Goal: Information Seeking & Learning: Learn about a topic

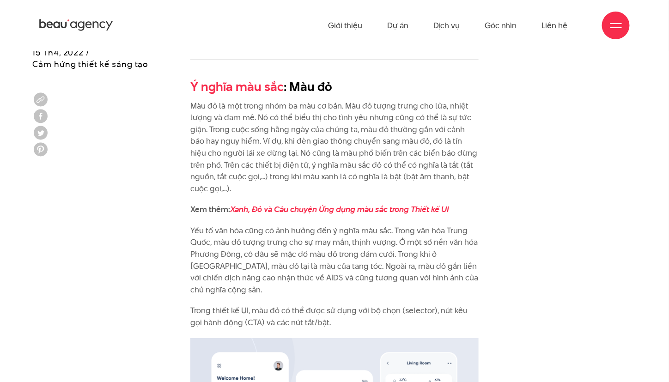
scroll to position [797, 0]
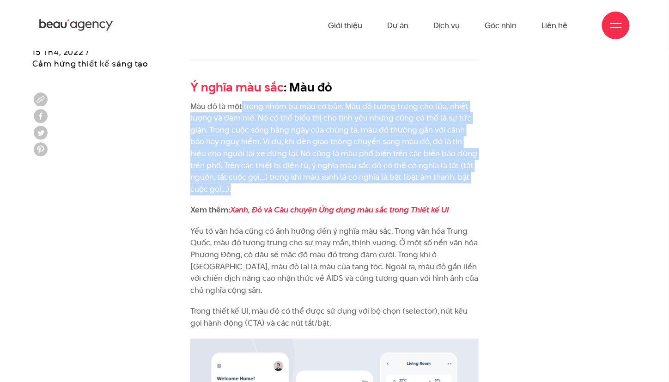
drag, startPoint x: 243, startPoint y: 111, endPoint x: 471, endPoint y: 180, distance: 238.0
click at [471, 180] on p "Màu đỏ là một trong nhóm ba màu cơ bản. Màu đỏ tượng trưng cho lửa, nhiệt lượng…" at bounding box center [334, 148] width 288 height 95
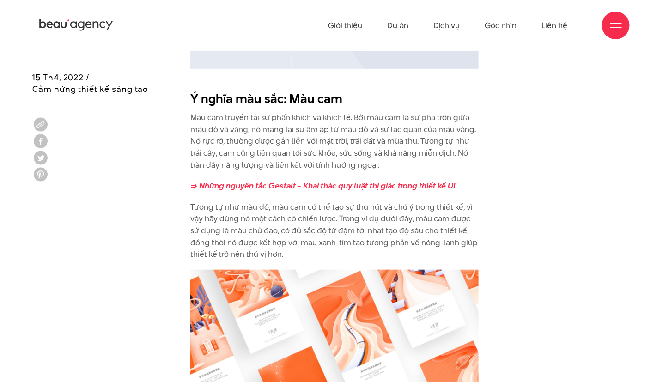
scroll to position [1281, 0]
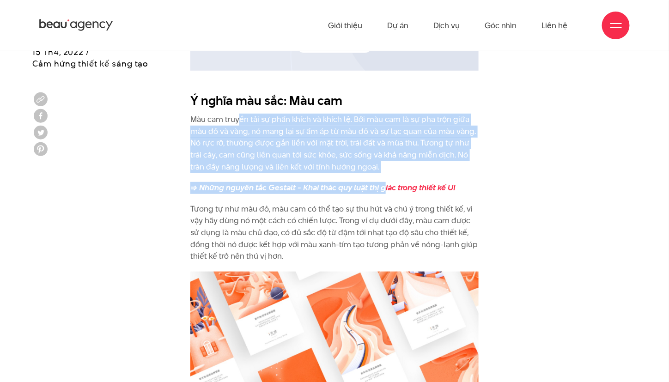
drag, startPoint x: 239, startPoint y: 100, endPoint x: 386, endPoint y: 149, distance: 154.8
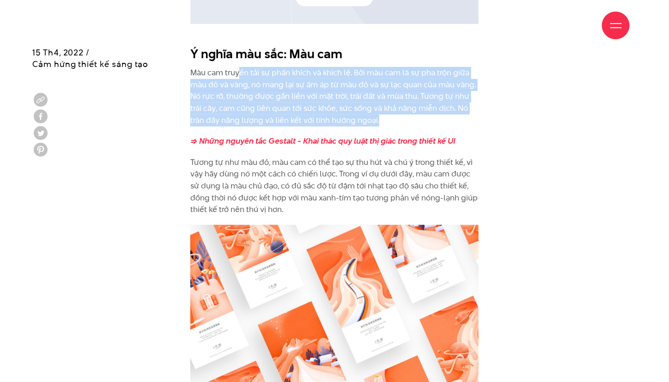
scroll to position [1328, 0]
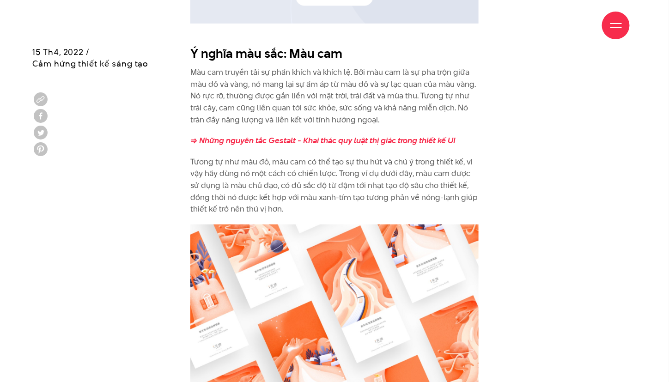
click at [234, 156] on p "Tương tự như màu đỏ, màu cam có thể tạo sự thu hút và chú ý trong thiết kế, vì …" at bounding box center [334, 185] width 288 height 59
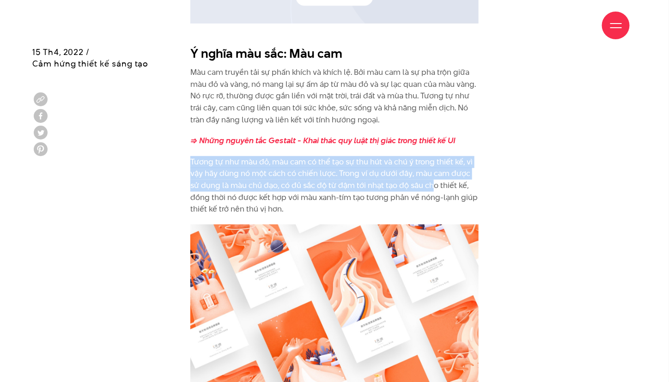
drag, startPoint x: 188, startPoint y: 134, endPoint x: 425, endPoint y: 169, distance: 239.7
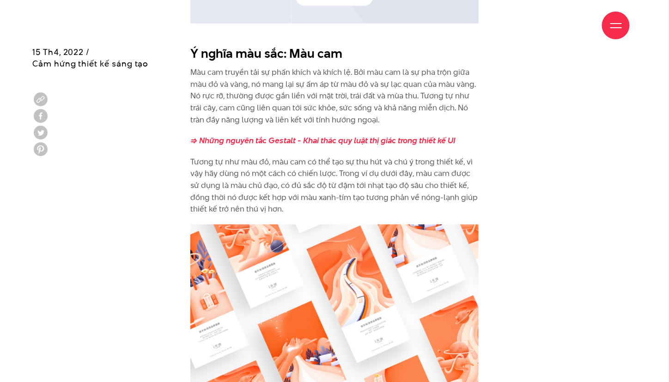
click at [133, 101] on div "15 Th4, 2022 / Cảm hứng thiết kế sáng tạo" at bounding box center [90, 78] width 116 height 156
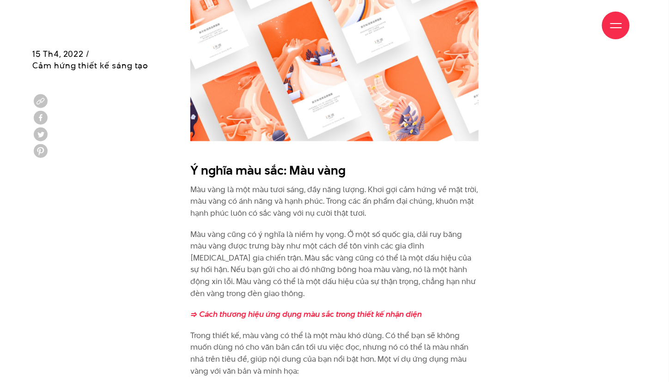
scroll to position [1630, 0]
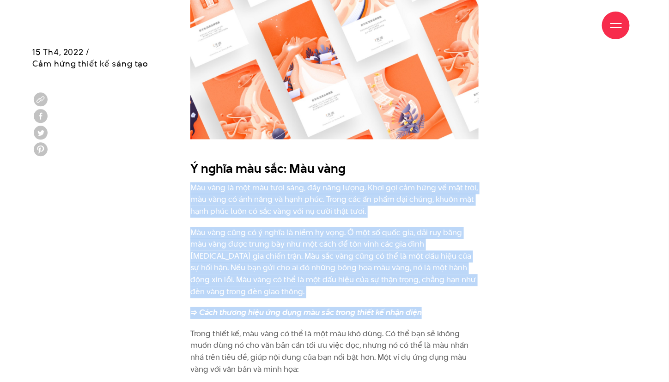
drag, startPoint x: 187, startPoint y: 154, endPoint x: 464, endPoint y: 263, distance: 297.6
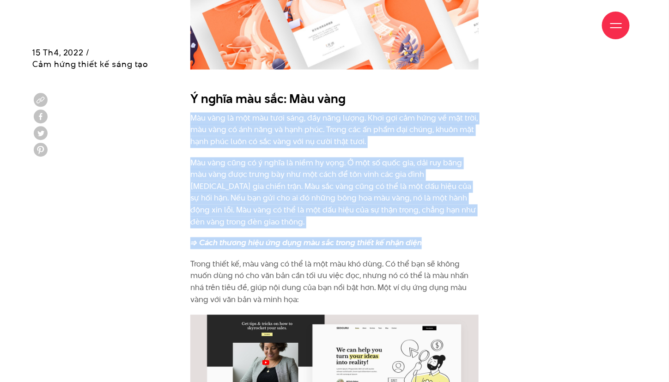
scroll to position [1701, 0]
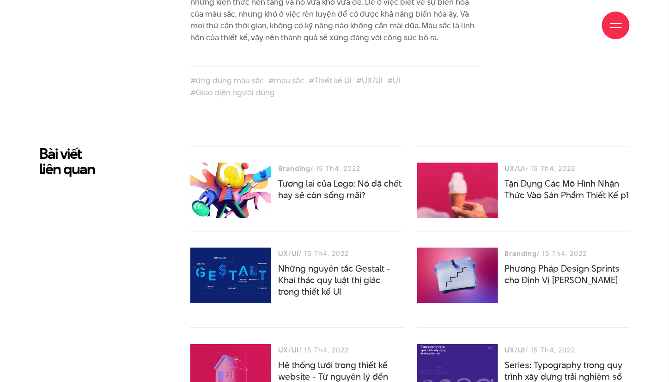
scroll to position [4457, 0]
